Goal: Check status: Check status

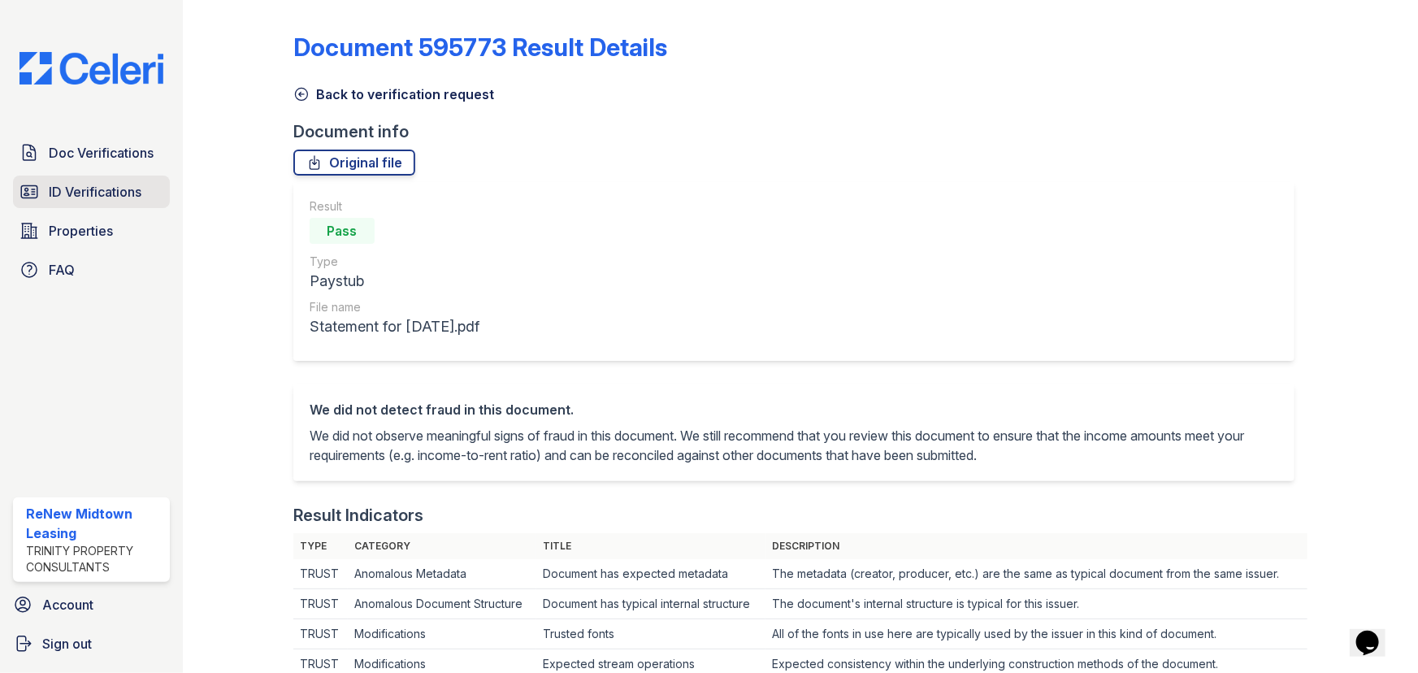
scroll to position [369, 0]
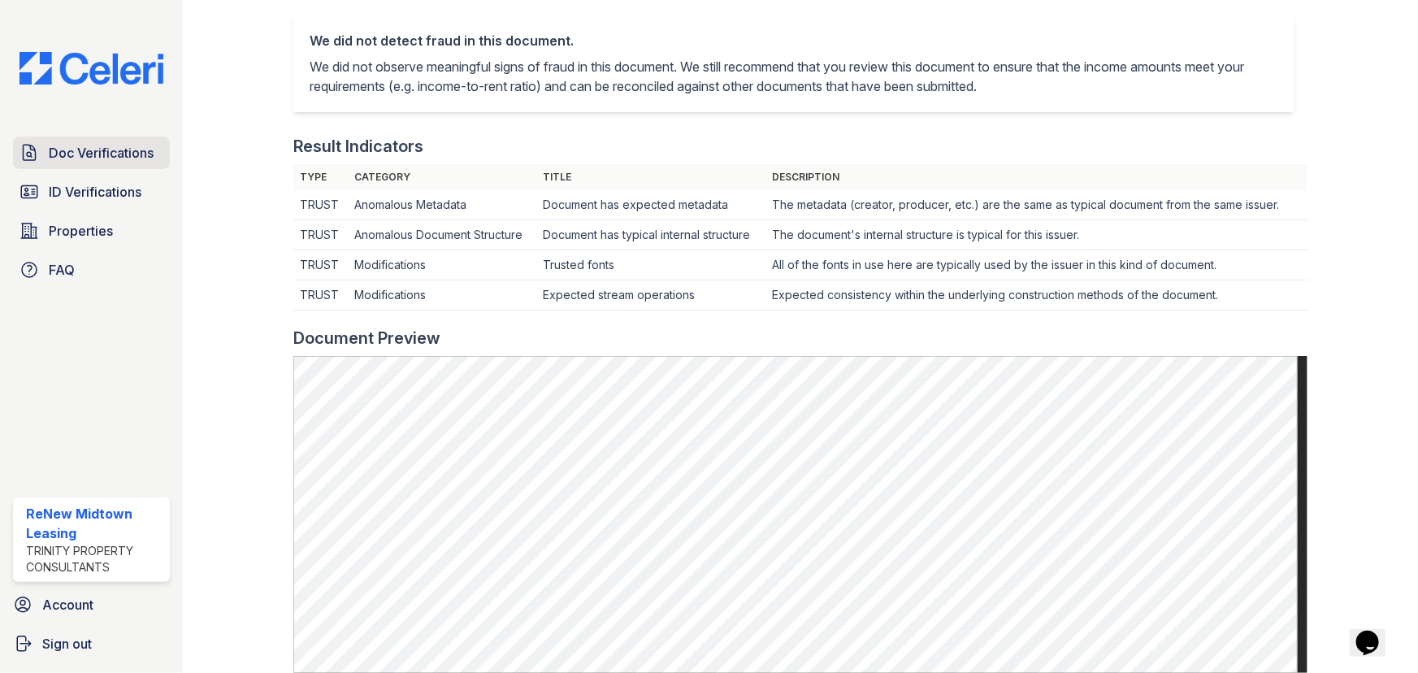
click at [122, 159] on span "Doc Verifications" at bounding box center [101, 152] width 105 height 19
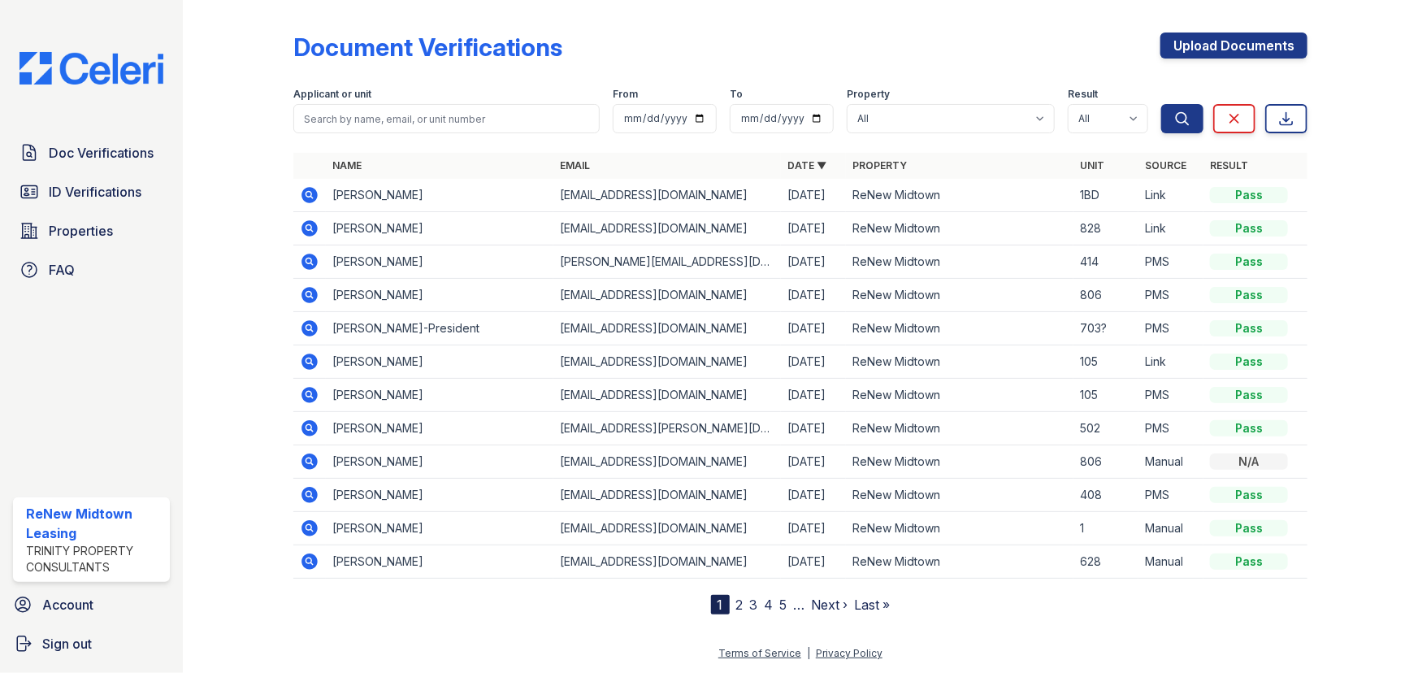
click at [738, 599] on link "2" at bounding box center [739, 604] width 7 height 16
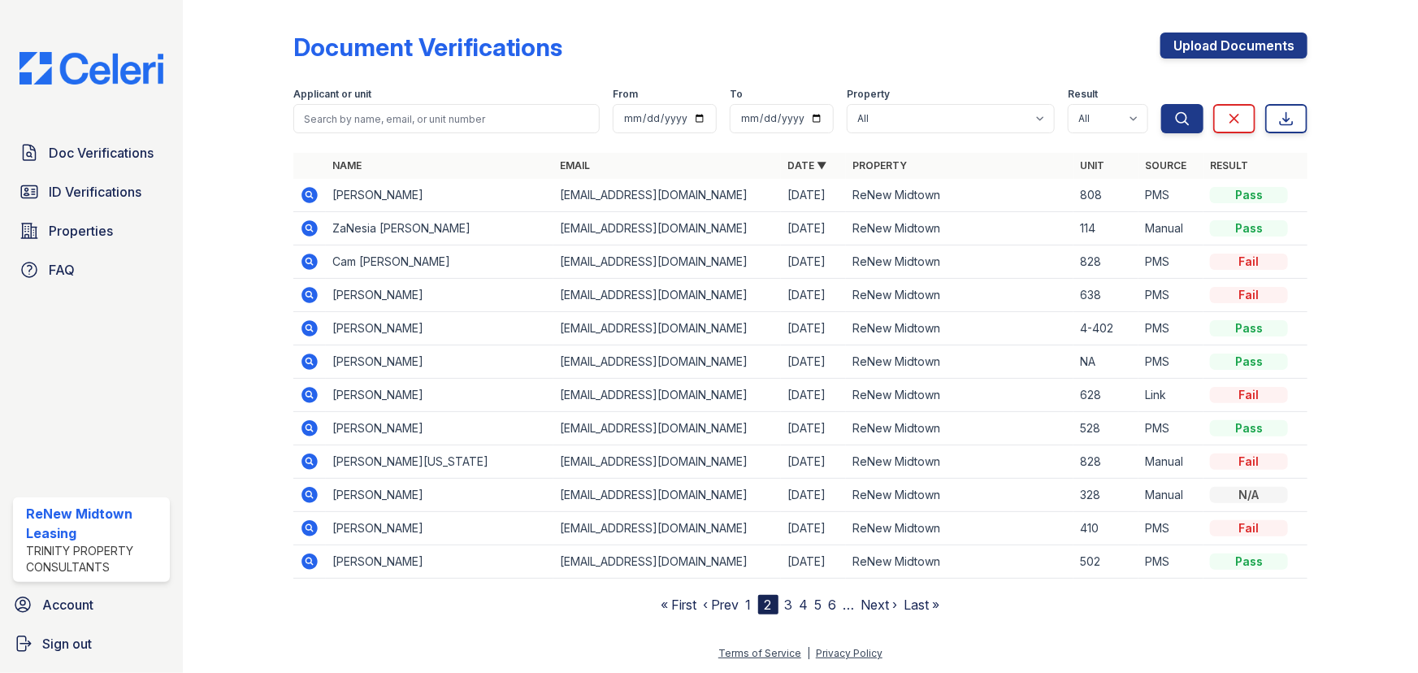
click at [305, 494] on icon at bounding box center [309, 495] width 16 height 16
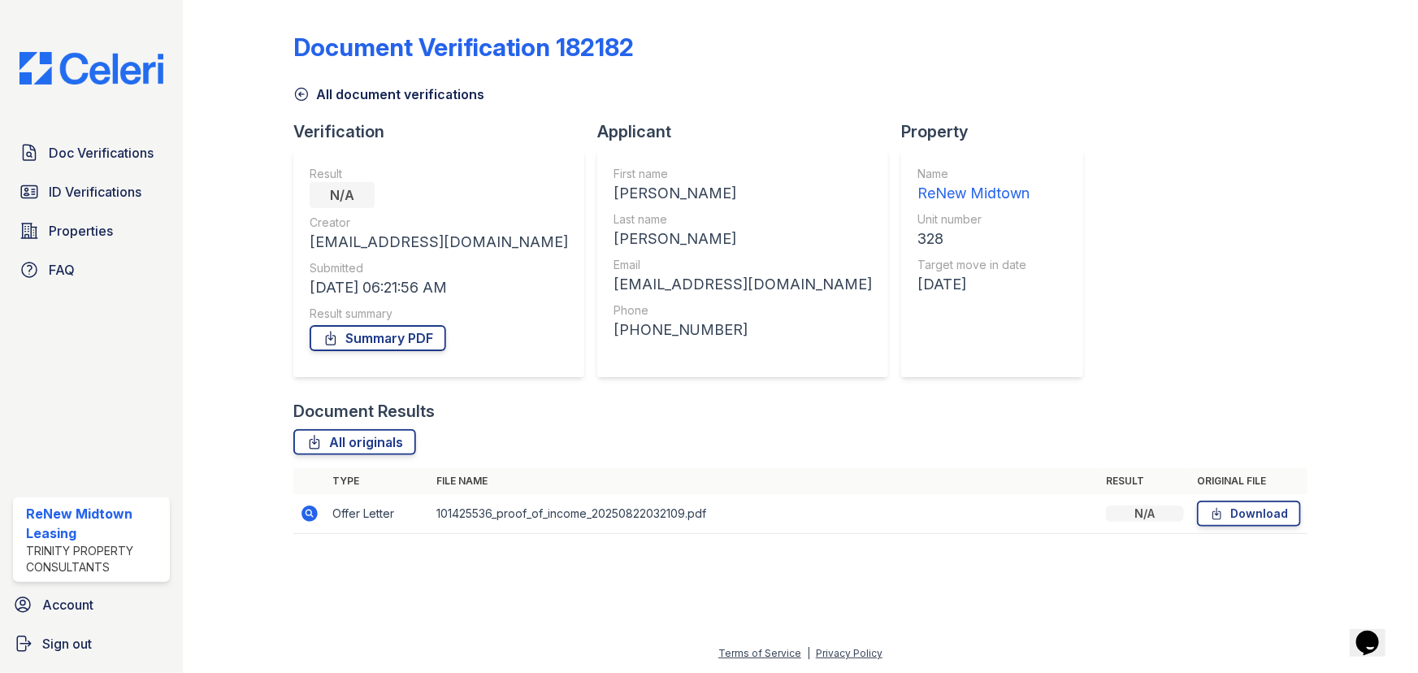
click at [313, 513] on icon at bounding box center [309, 513] width 16 height 16
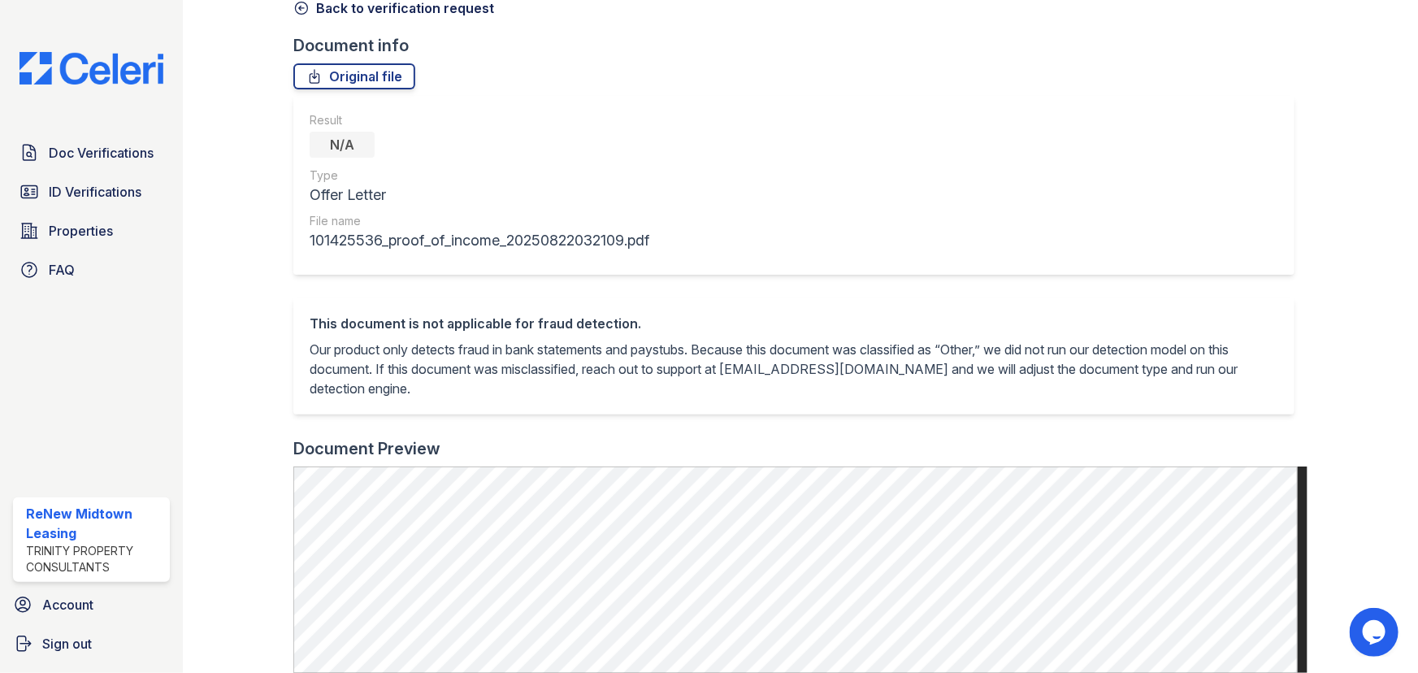
scroll to position [369, 0]
